Goal: Task Accomplishment & Management: Use online tool/utility

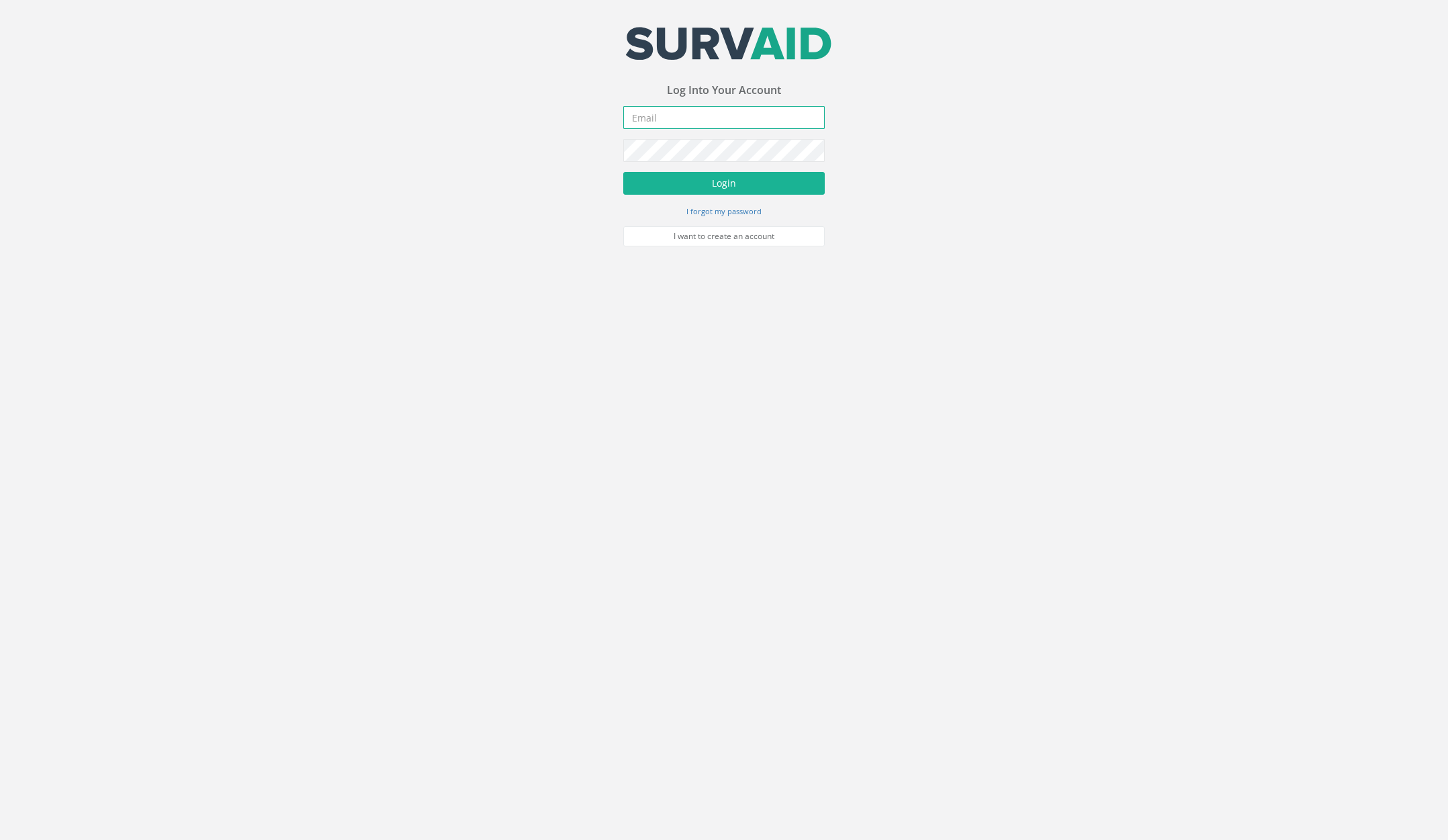
click at [671, 122] on input "email" at bounding box center [724, 118] width 201 height 23
type input "a@[DOMAIN_NAME]"
click at [623, 172] on button "Login" at bounding box center [724, 183] width 201 height 23
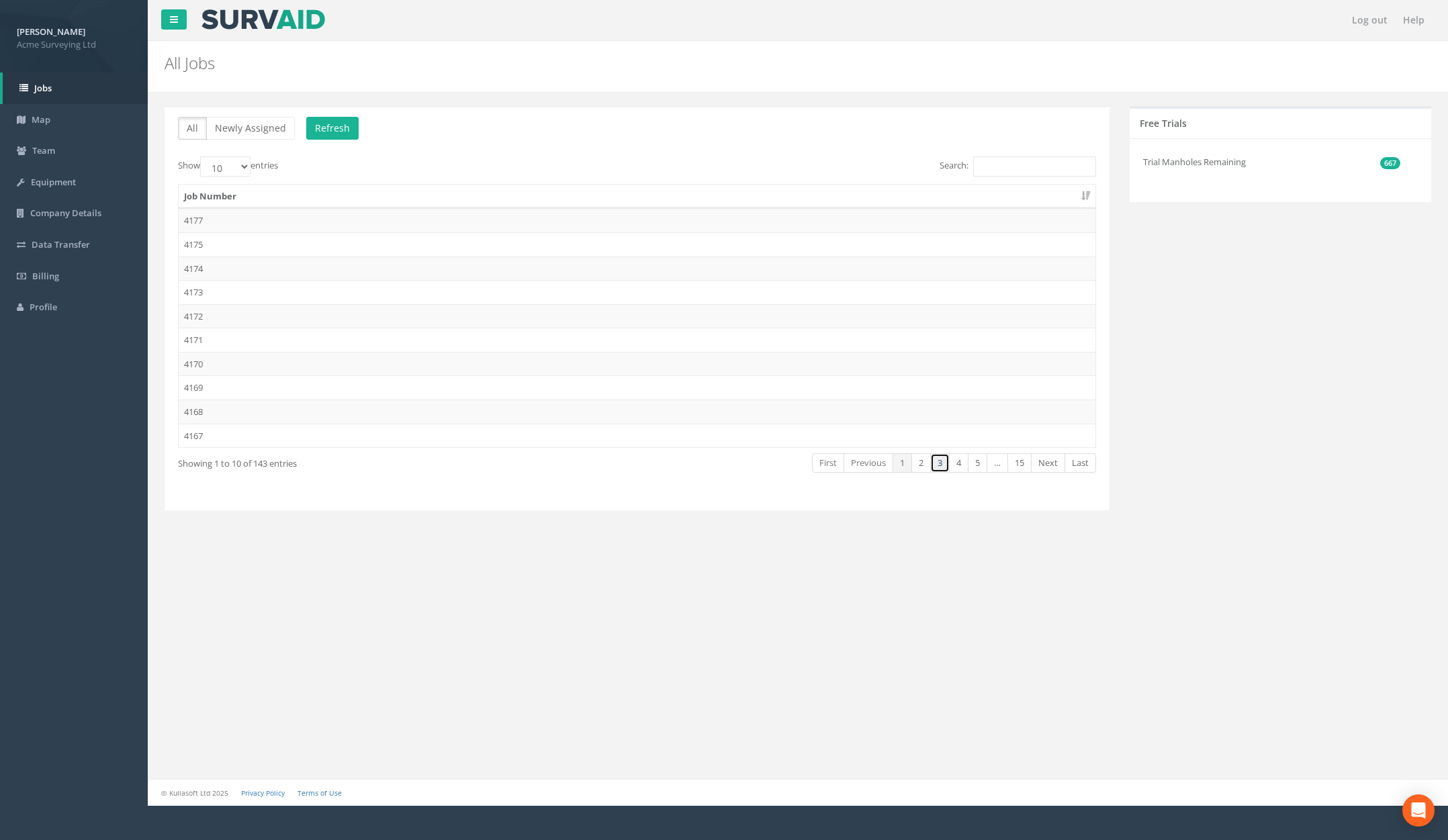
click at [938, 463] on link "3" at bounding box center [940, 463] width 20 height 20
click at [216, 268] on td "4151 Full Manholes" at bounding box center [636, 268] width 917 height 24
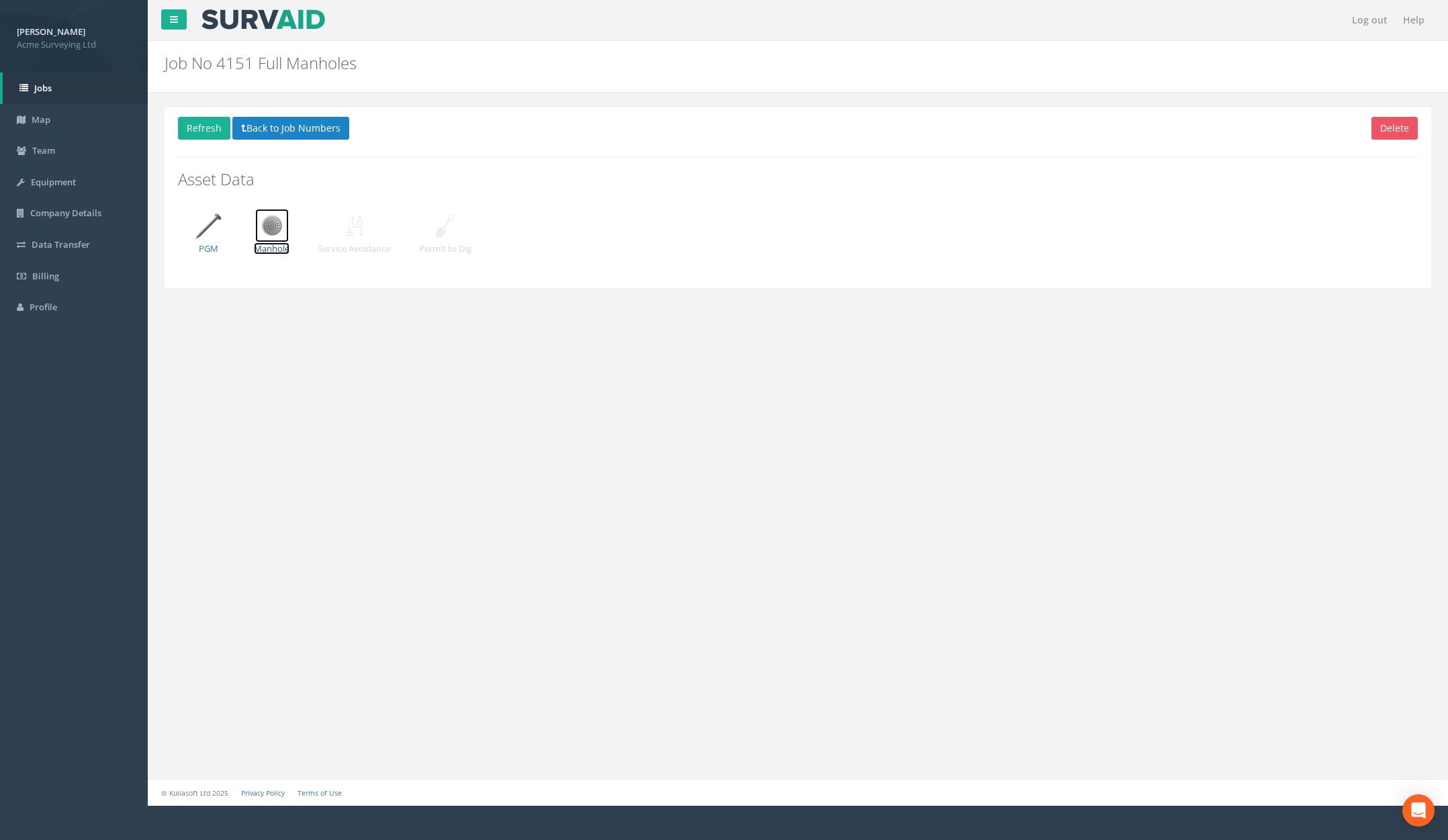
click at [276, 240] on img at bounding box center [271, 225] width 34 height 34
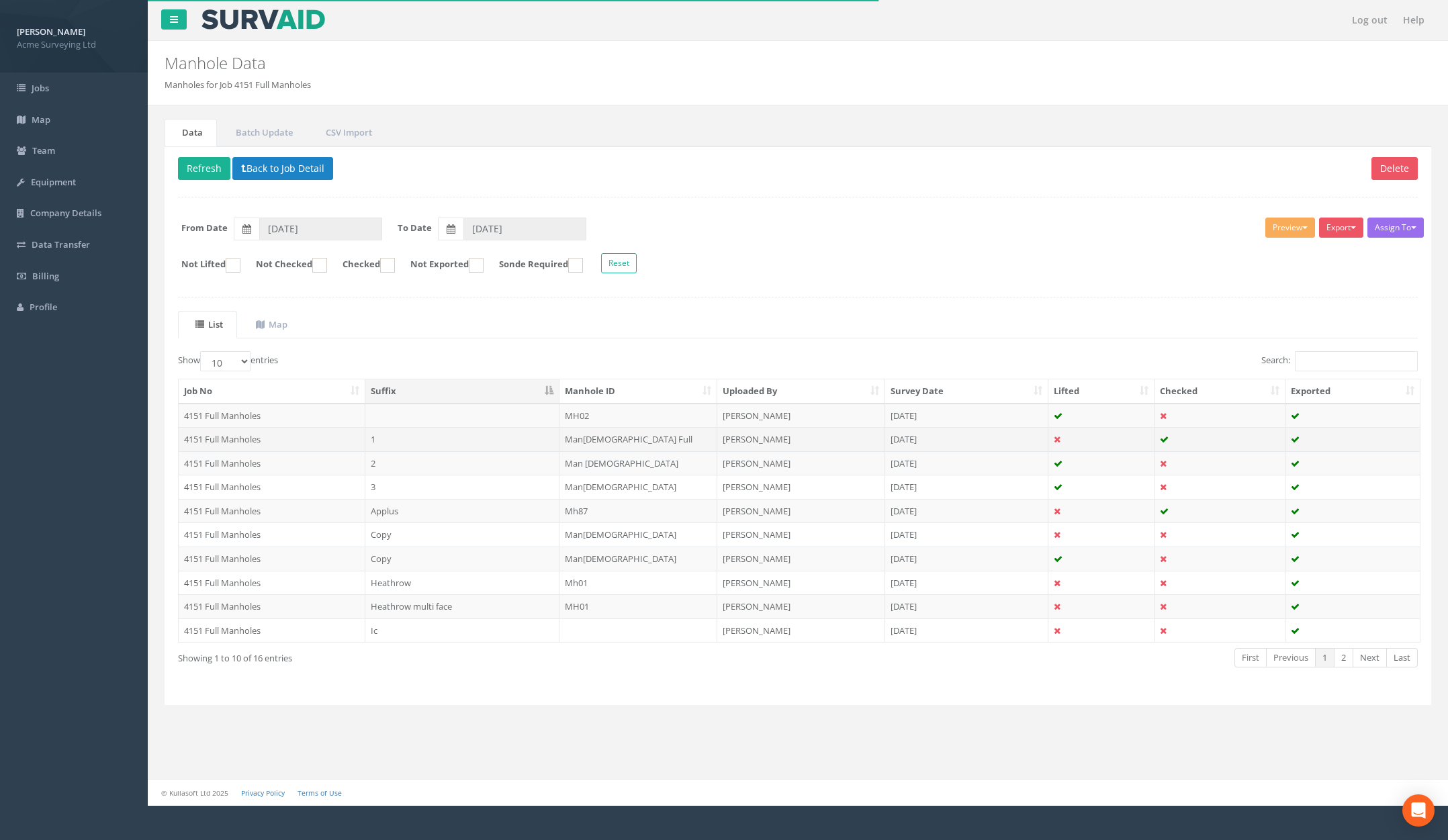
click at [438, 445] on td "1" at bounding box center [462, 438] width 195 height 24
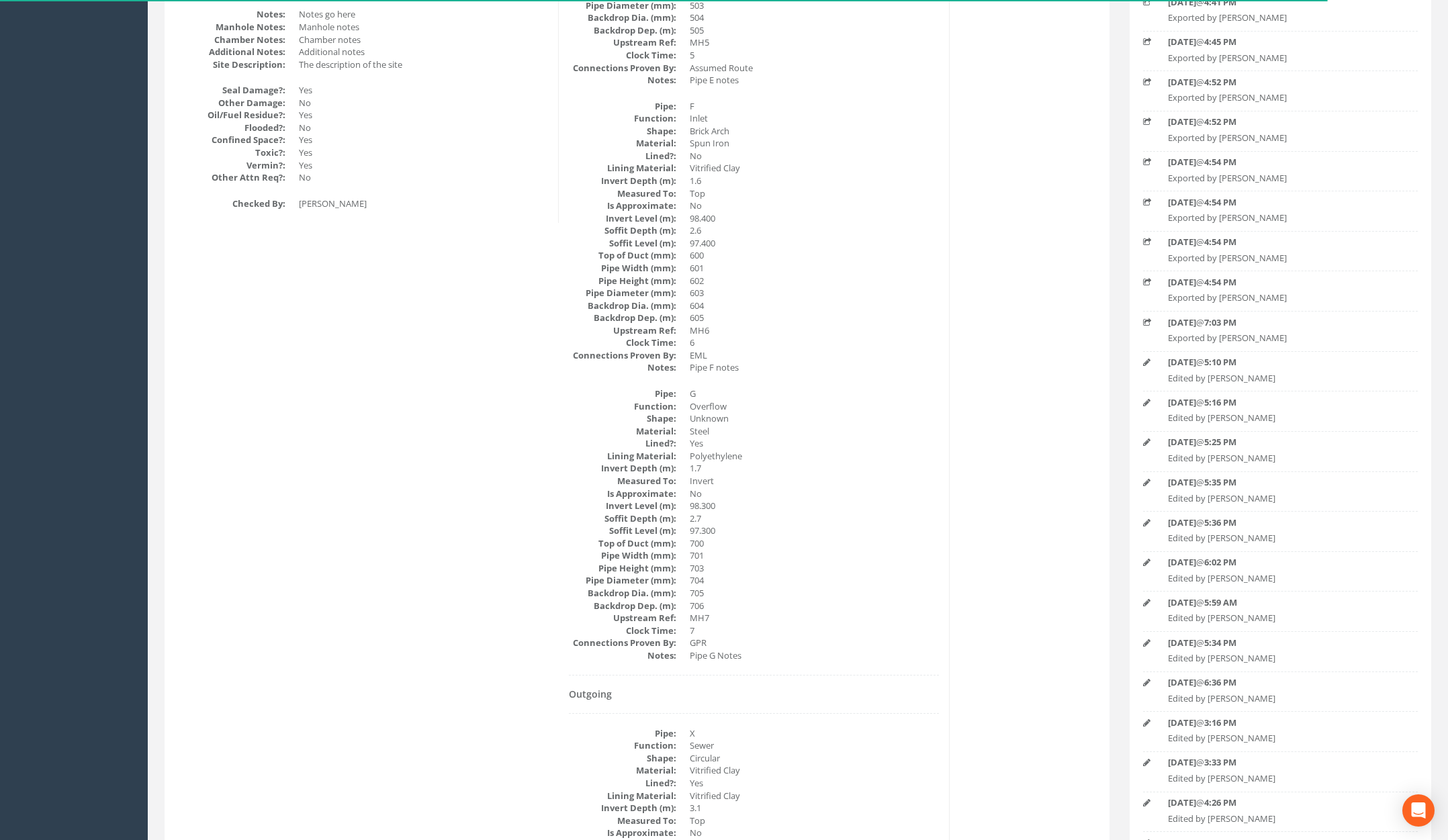
scroll to position [1637, 0]
